Goal: Check status: Check status

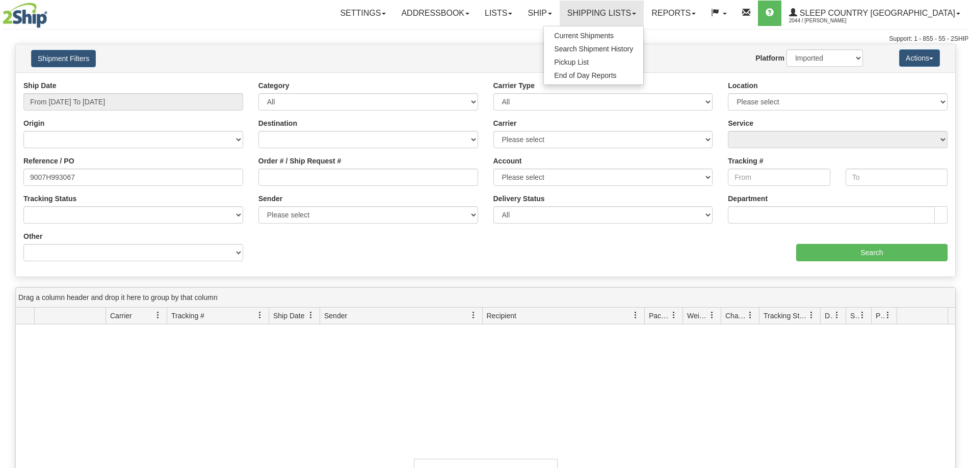
select select "1"
click at [633, 47] on span "Search Shipment History" at bounding box center [593, 49] width 79 height 8
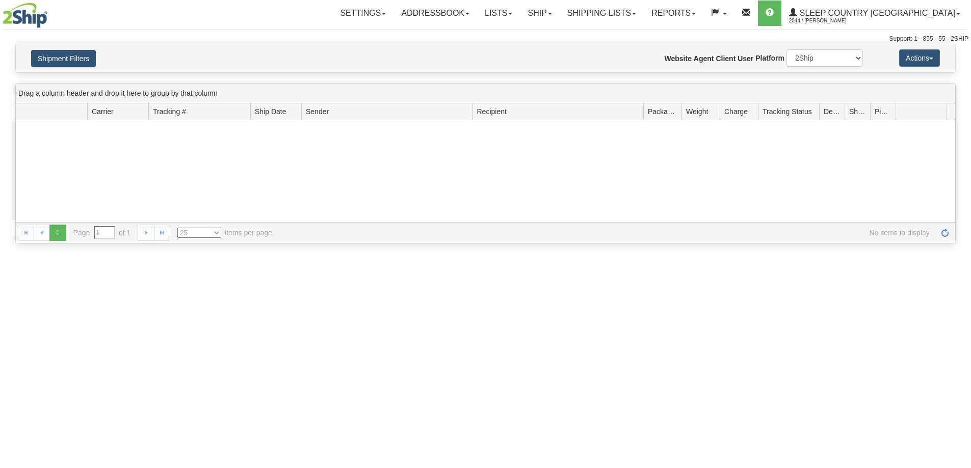
click at [61, 60] on button "Shipment Filters" at bounding box center [63, 58] width 65 height 17
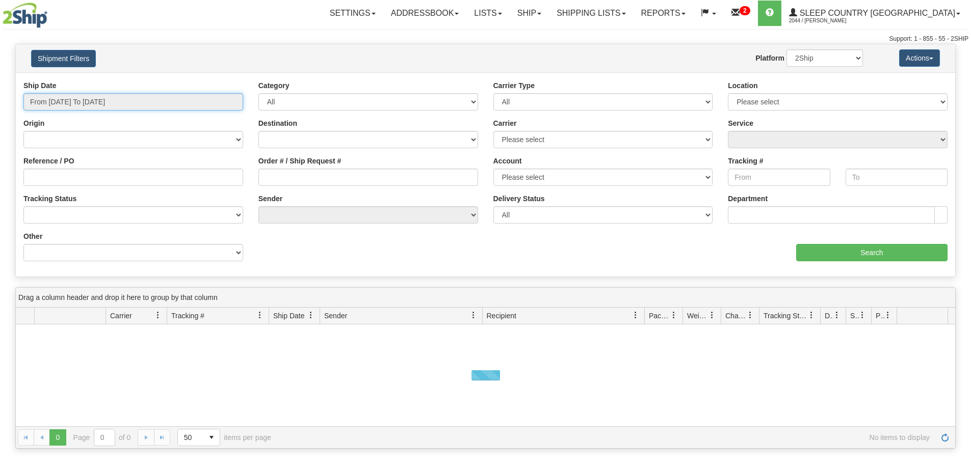
drag, startPoint x: 48, startPoint y: 101, endPoint x: 46, endPoint y: 135, distance: 34.2
click at [46, 102] on input "From [DATE] To [DATE]" at bounding box center [133, 101] width 220 height 17
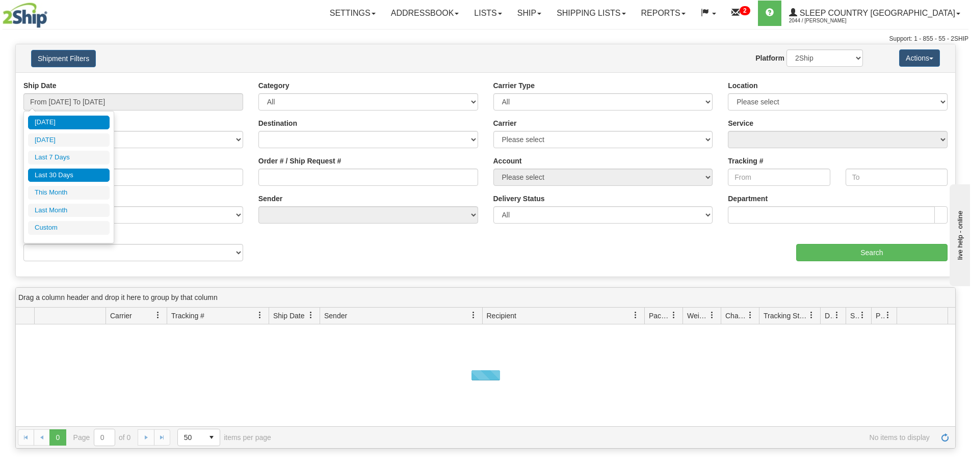
click at [50, 175] on li "Last 30 Days" at bounding box center [69, 176] width 82 height 14
type input "From [DATE] To [DATE]"
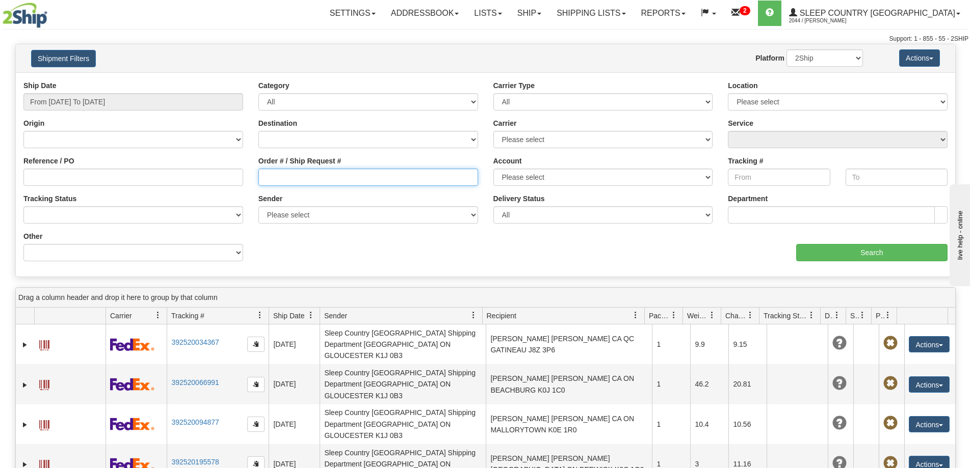
click at [285, 182] on input "Order # / Ship Request #" at bounding box center [368, 177] width 220 height 17
paste input "9002I018146"
type input "9002I018146"
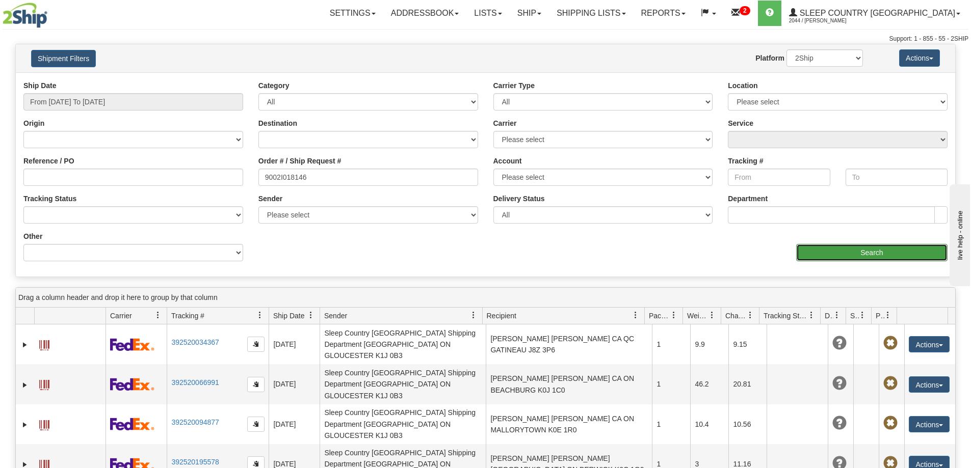
click at [842, 256] on input "Search" at bounding box center [871, 252] width 151 height 17
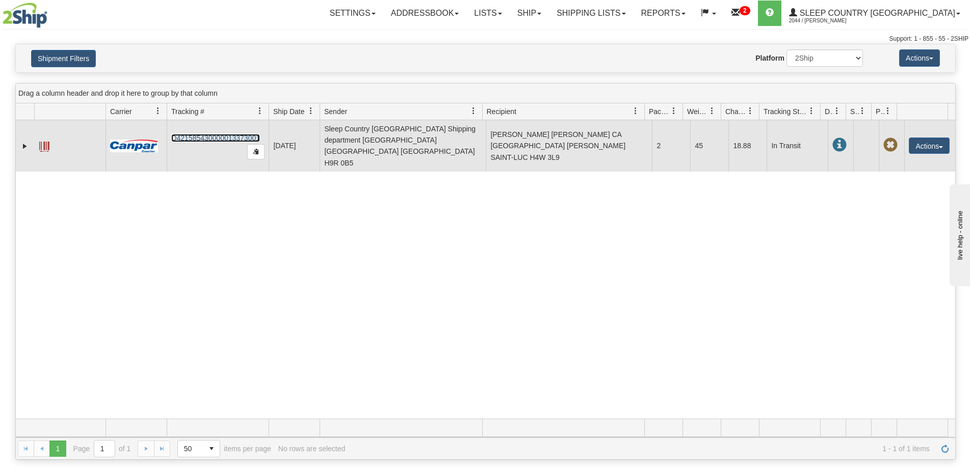
click at [210, 134] on link "D421585430000013373001" at bounding box center [215, 138] width 89 height 8
